Goal: Task Accomplishment & Management: Manage account settings

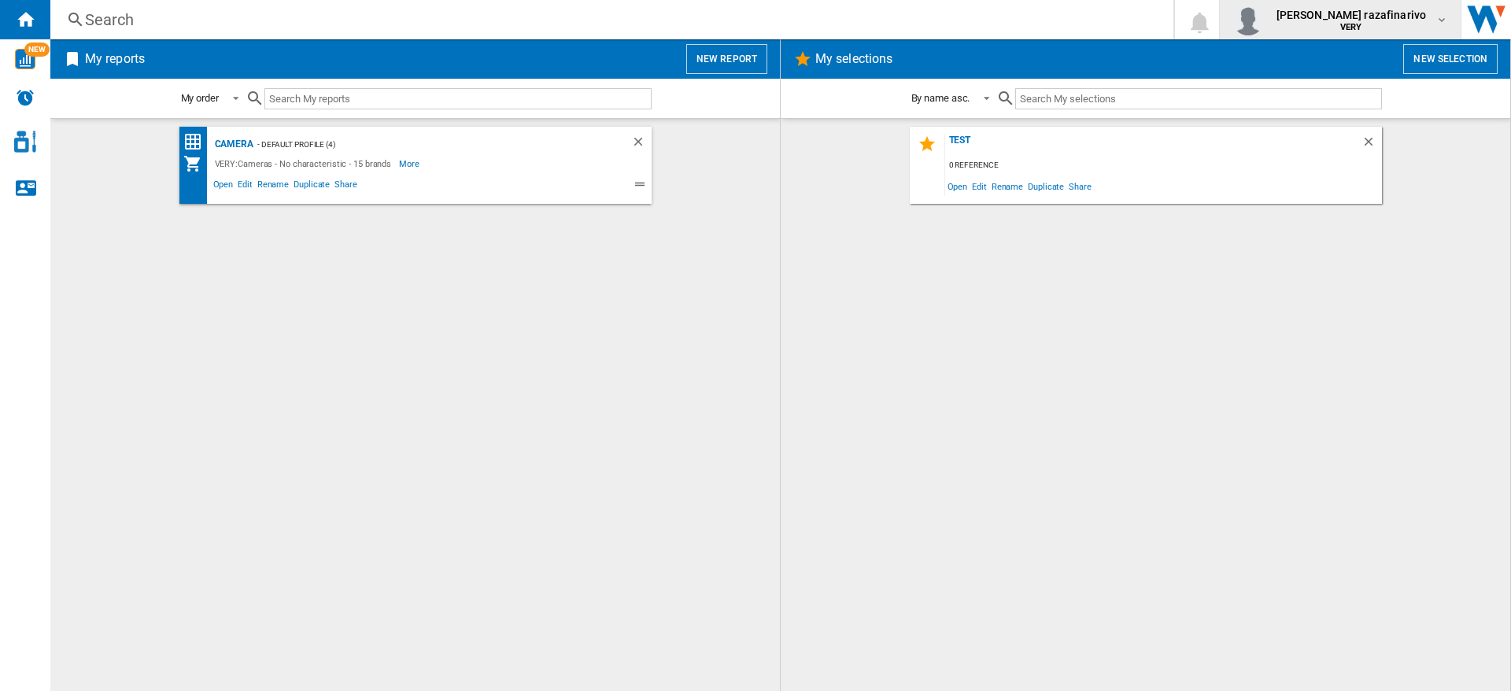
click at [1451, 22] on button "hanania razafinarivo VERY" at bounding box center [1341, 19] width 242 height 39
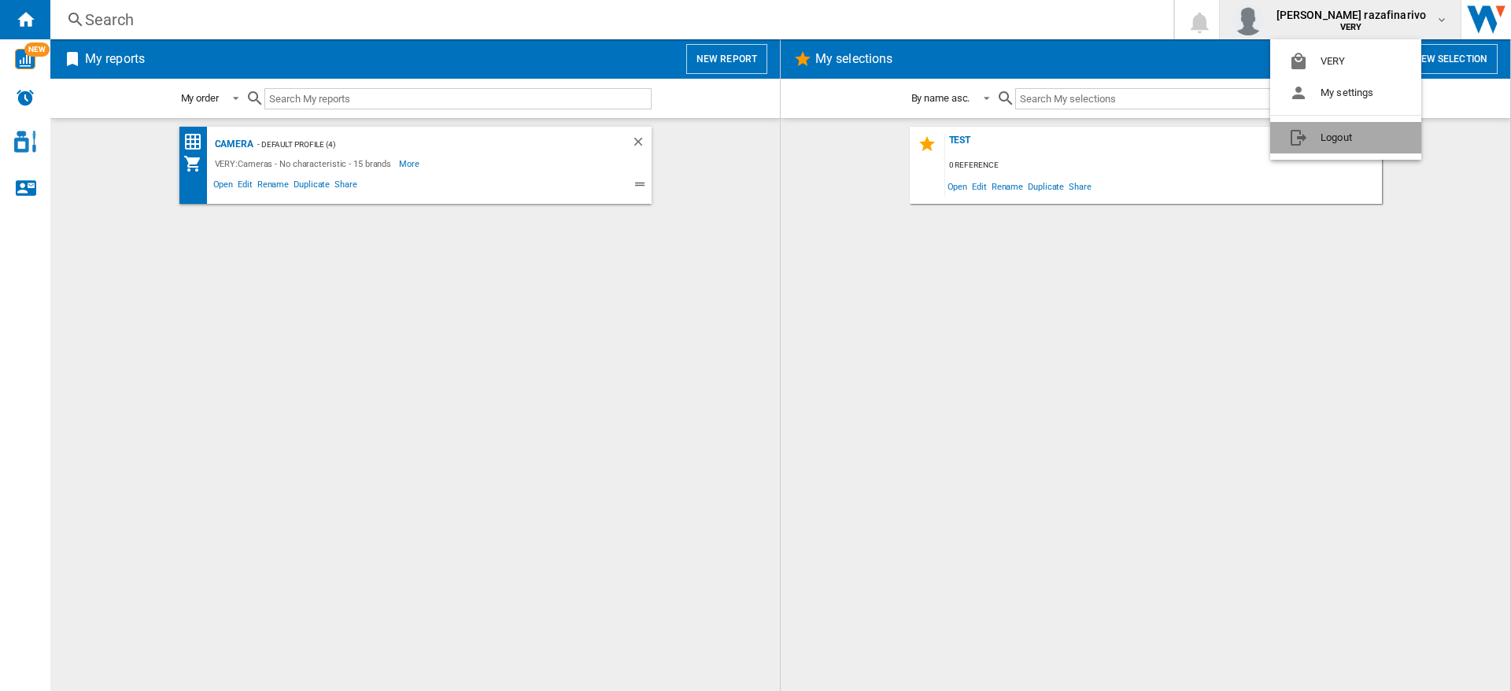
drag, startPoint x: 1348, startPoint y: 139, endPoint x: 1356, endPoint y: 157, distance: 19.0
click at [1349, 139] on button "Logout" at bounding box center [1346, 137] width 151 height 31
